Goal: Share content

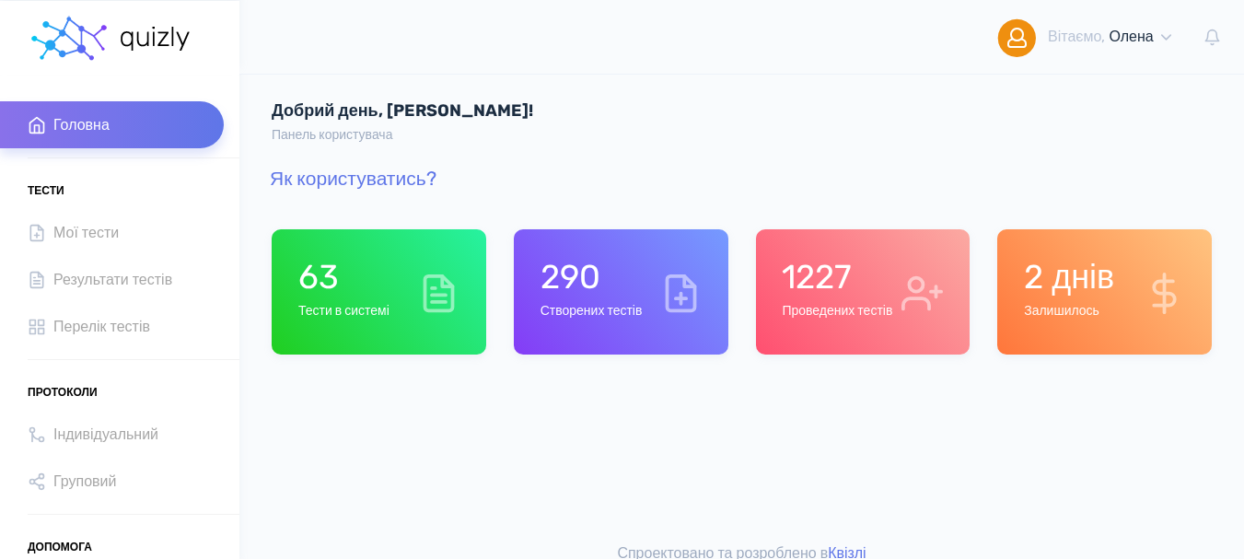
click at [580, 313] on h6 "Створених тестів" at bounding box center [592, 312] width 102 height 16
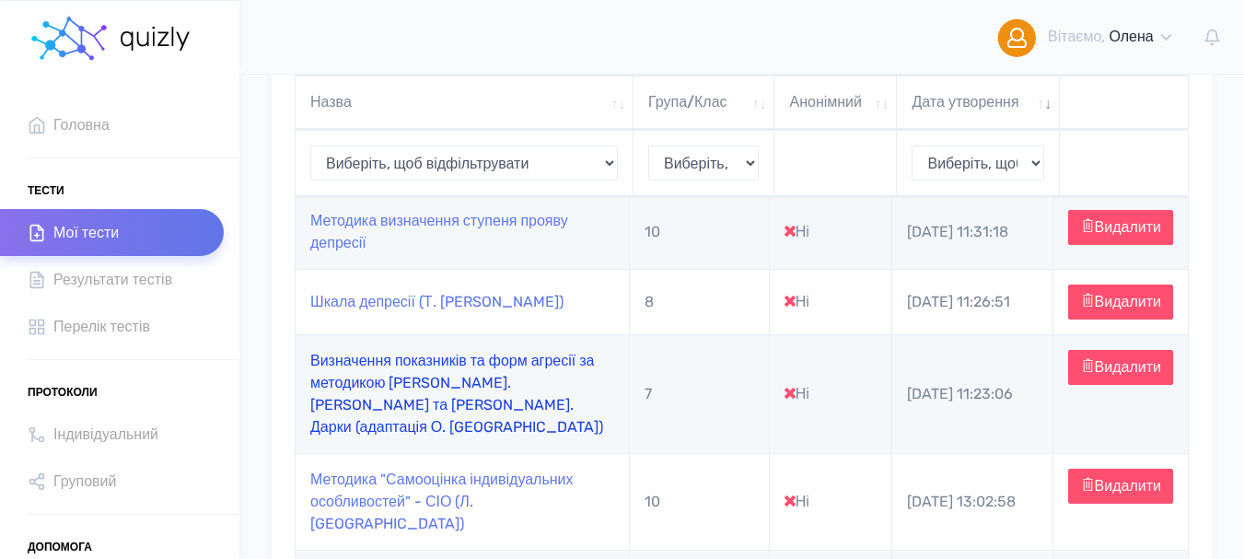
scroll to position [184, 0]
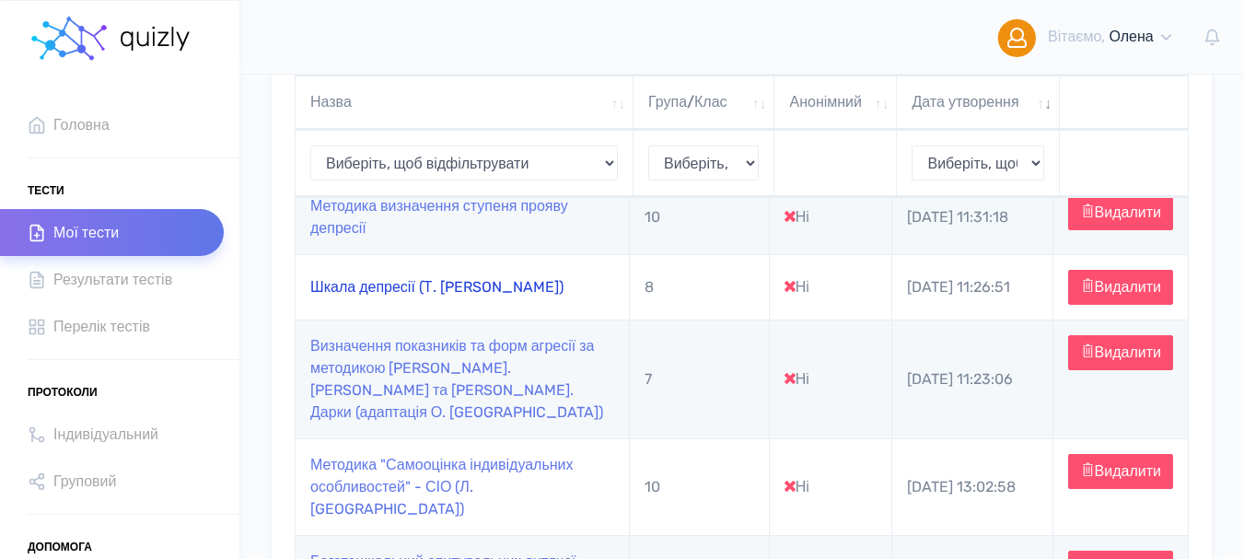
click at [379, 296] on link "Шкала депресії (Т. [PERSON_NAME])" at bounding box center [436, 287] width 253 height 18
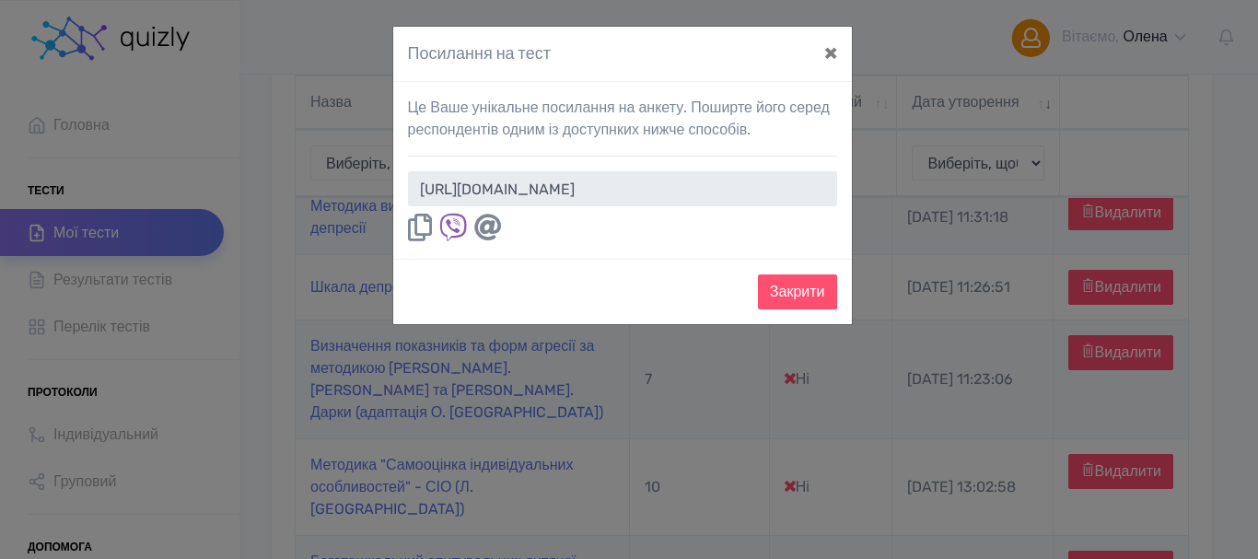
click at [421, 229] on icon at bounding box center [420, 228] width 24 height 28
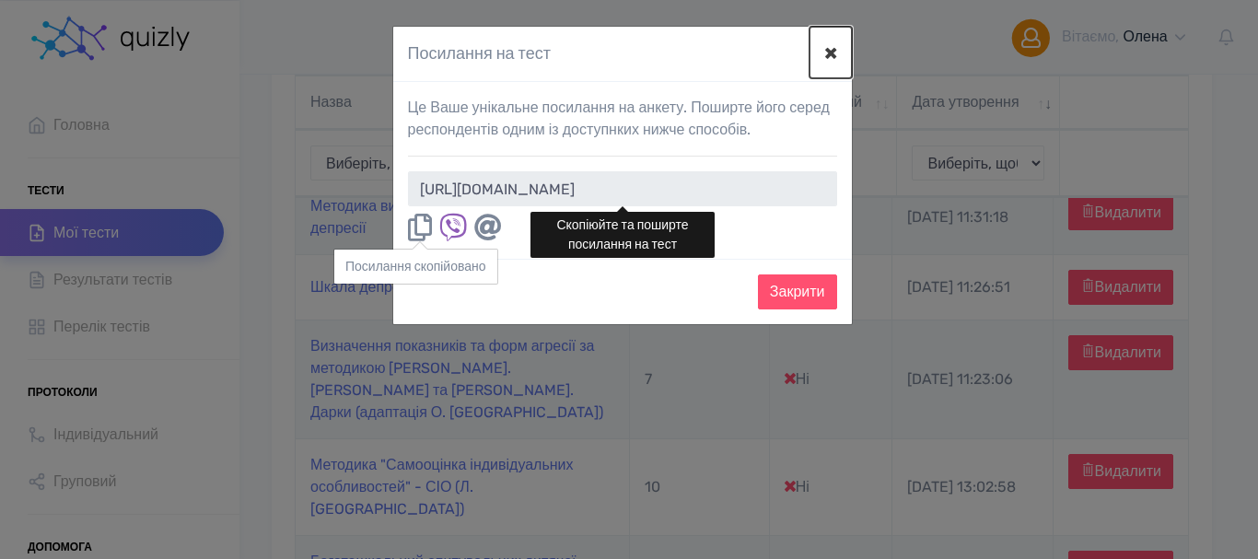
click at [825, 53] on button "×" at bounding box center [831, 53] width 42 height 52
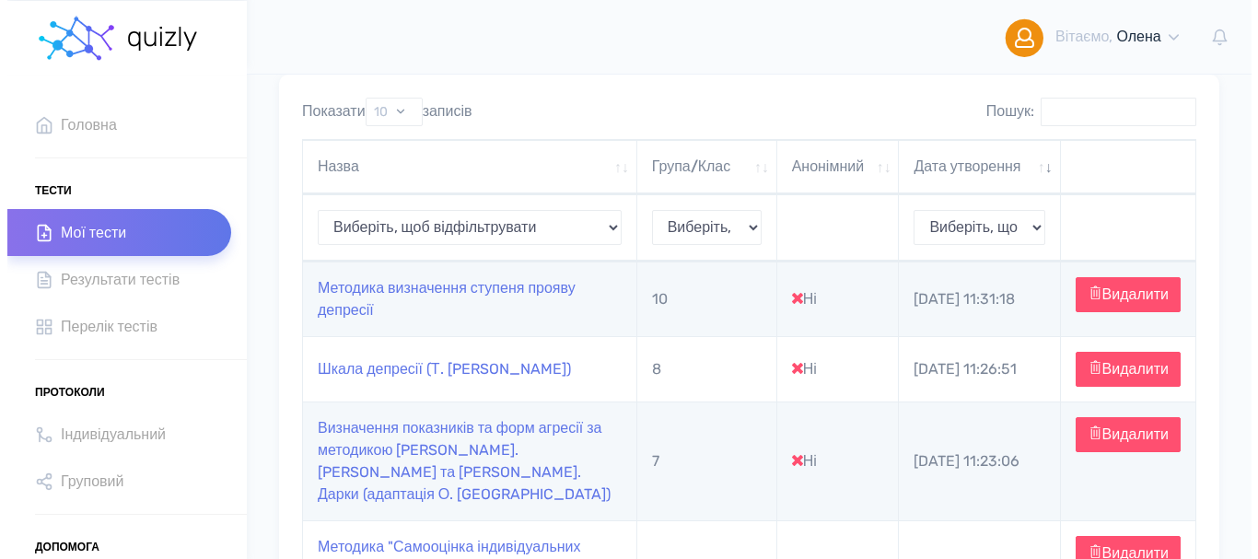
scroll to position [92, 0]
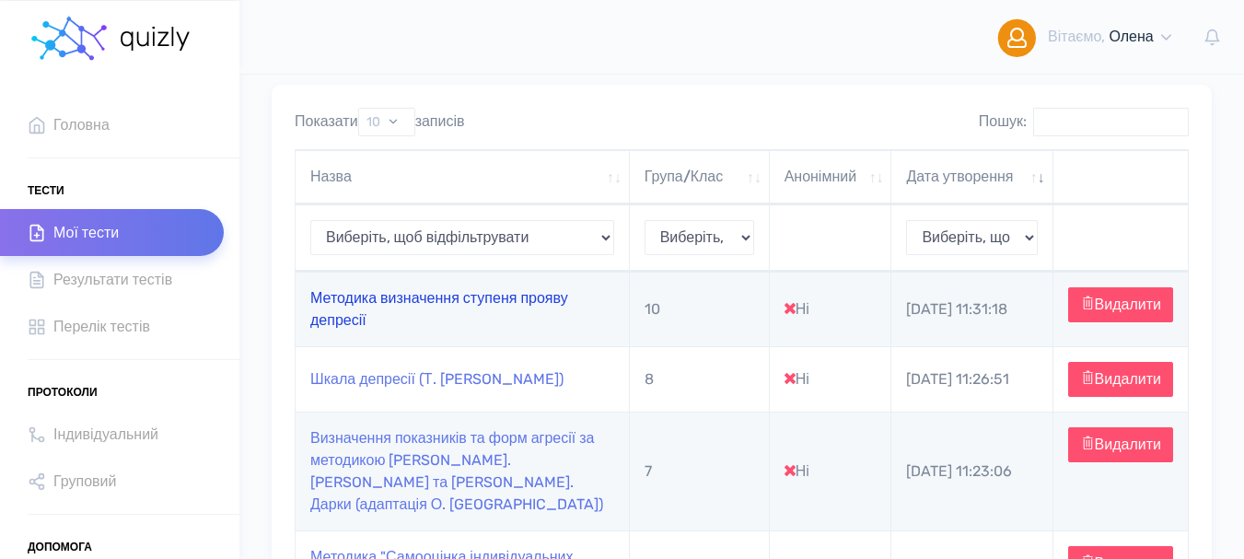
click at [372, 308] on link "Методика визначення ступеня прояву депресії" at bounding box center [439, 309] width 258 height 40
type input "[URL][DOMAIN_NAME]"
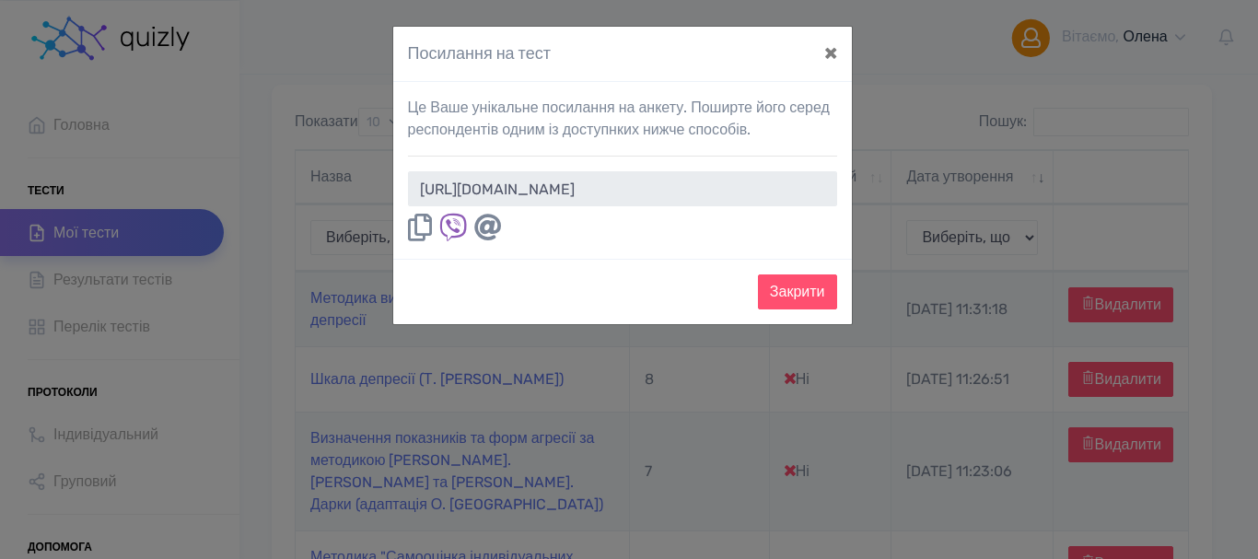
click at [409, 229] on icon at bounding box center [420, 228] width 24 height 28
